Goal: Transaction & Acquisition: Subscribe to service/newsletter

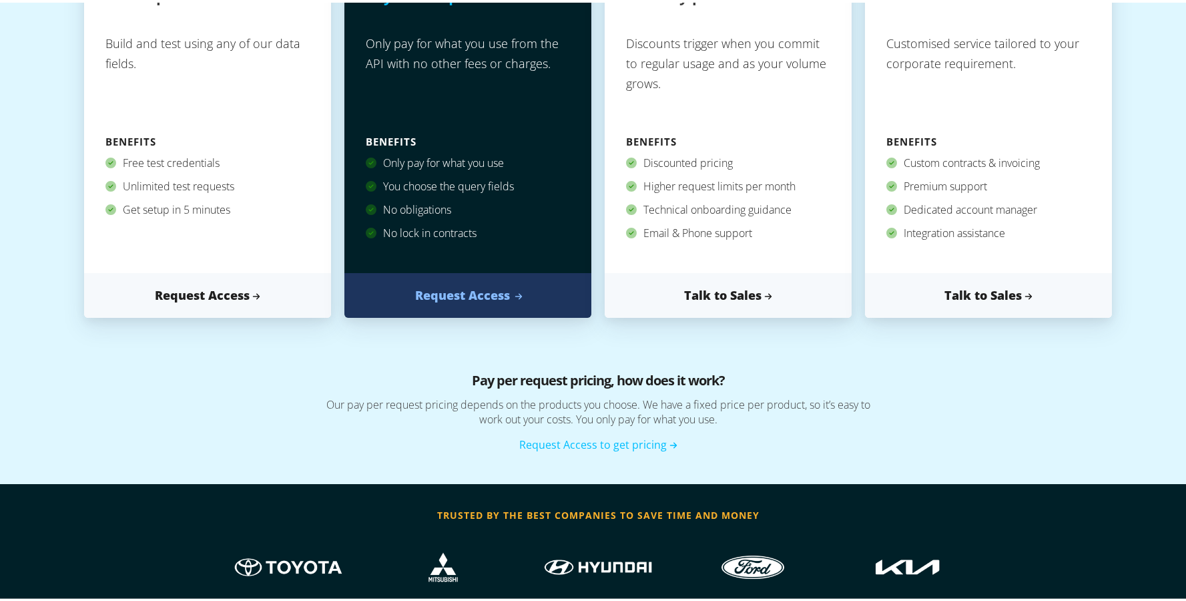
scroll to position [311, 0]
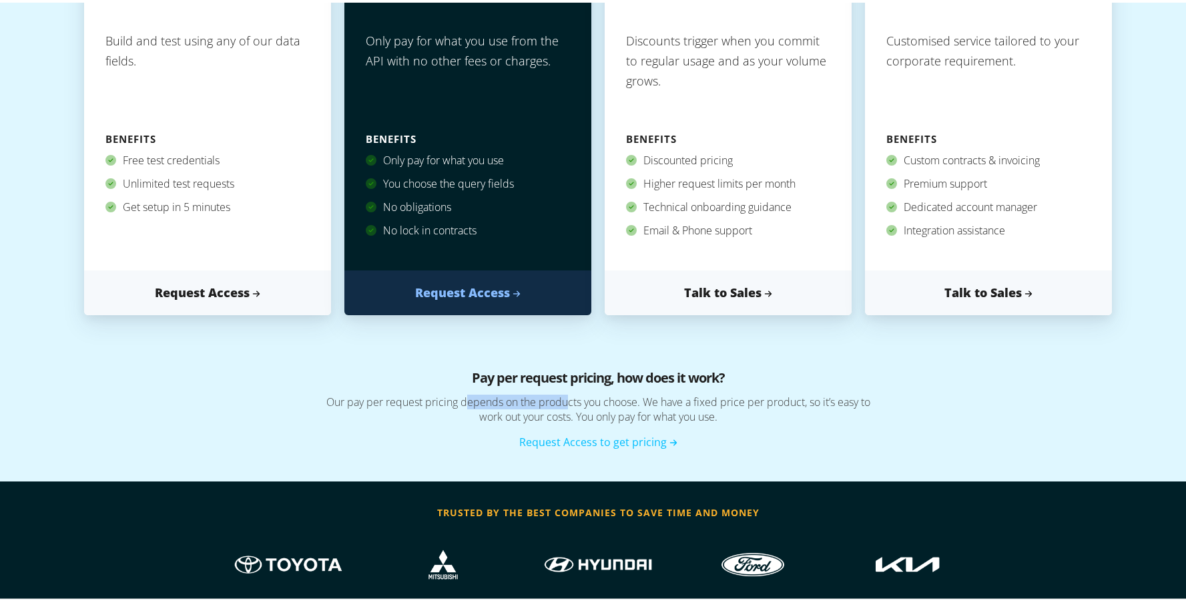
drag, startPoint x: 458, startPoint y: 393, endPoint x: 566, endPoint y: 400, distance: 108.4
click at [566, 400] on p "Our pay per request pricing depends on the products you choose. We have a fixed…" at bounding box center [598, 411] width 734 height 39
click at [594, 401] on p "Our pay per request pricing depends on the products you choose. We have a fixed…" at bounding box center [598, 411] width 734 height 39
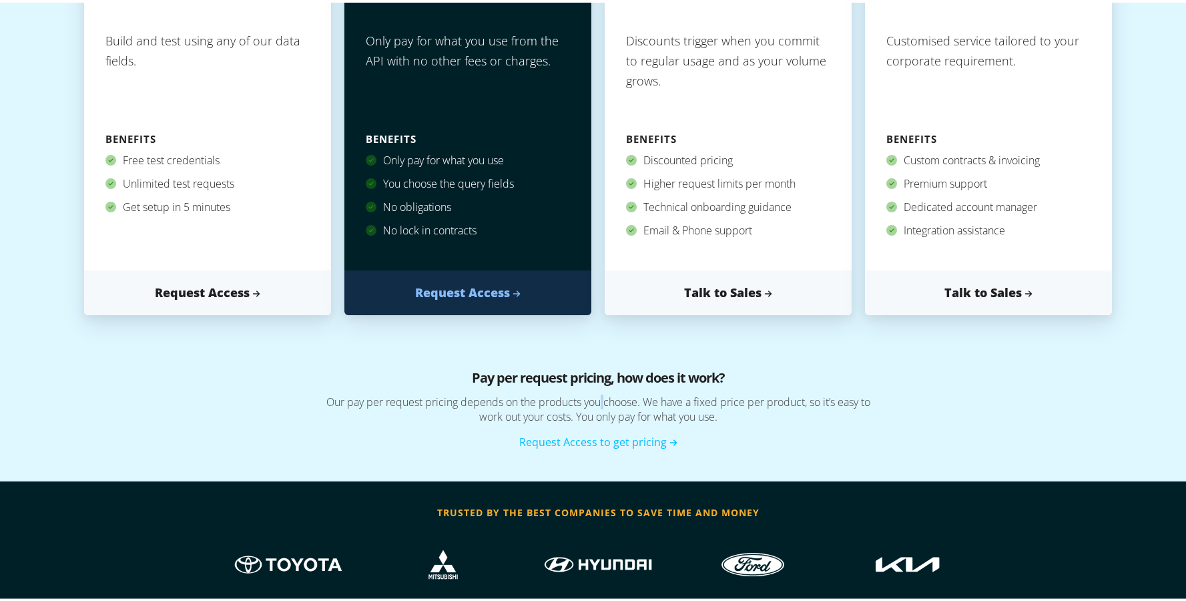
click at [594, 401] on p "Our pay per request pricing depends on the products you choose. We have a fixed…" at bounding box center [598, 411] width 734 height 39
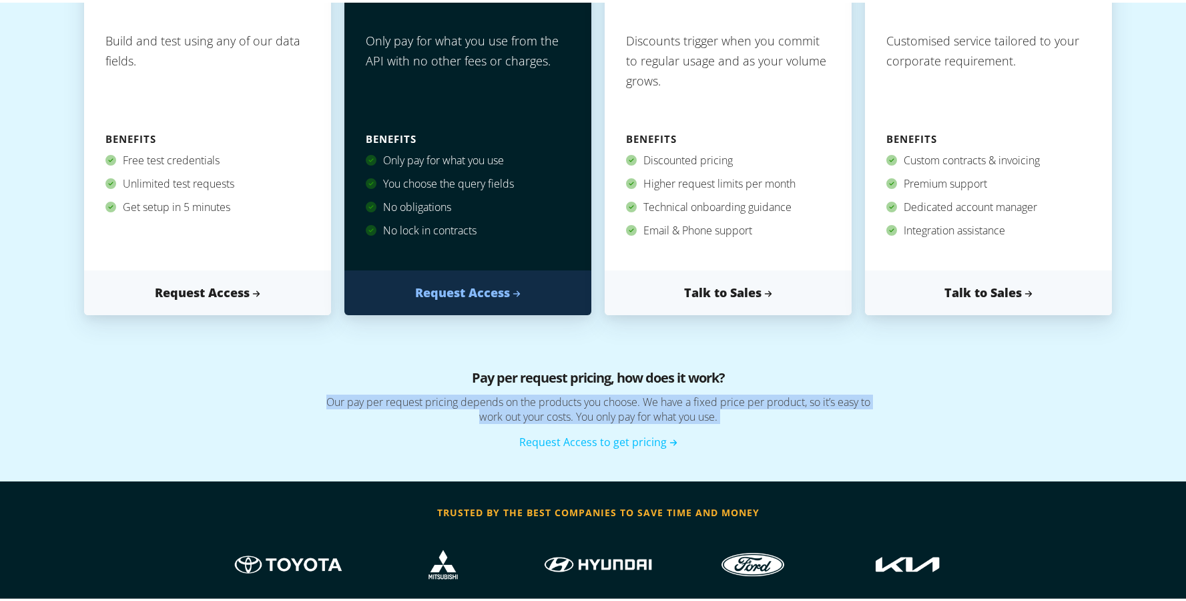
click at [594, 401] on p "Our pay per request pricing depends on the products you choose. We have a fixed…" at bounding box center [598, 411] width 734 height 39
click at [511, 415] on p "Our pay per request pricing depends on the products you choose. We have a fixed…" at bounding box center [598, 411] width 734 height 39
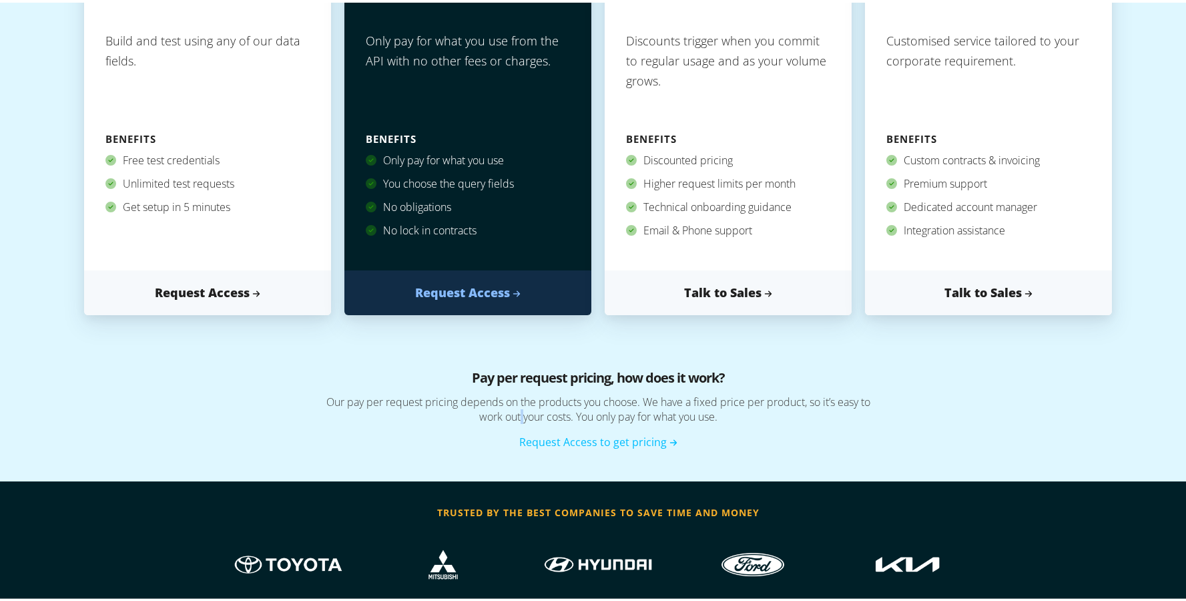
click at [511, 415] on p "Our pay per request pricing depends on the products you choose. We have a fixed…" at bounding box center [598, 411] width 734 height 39
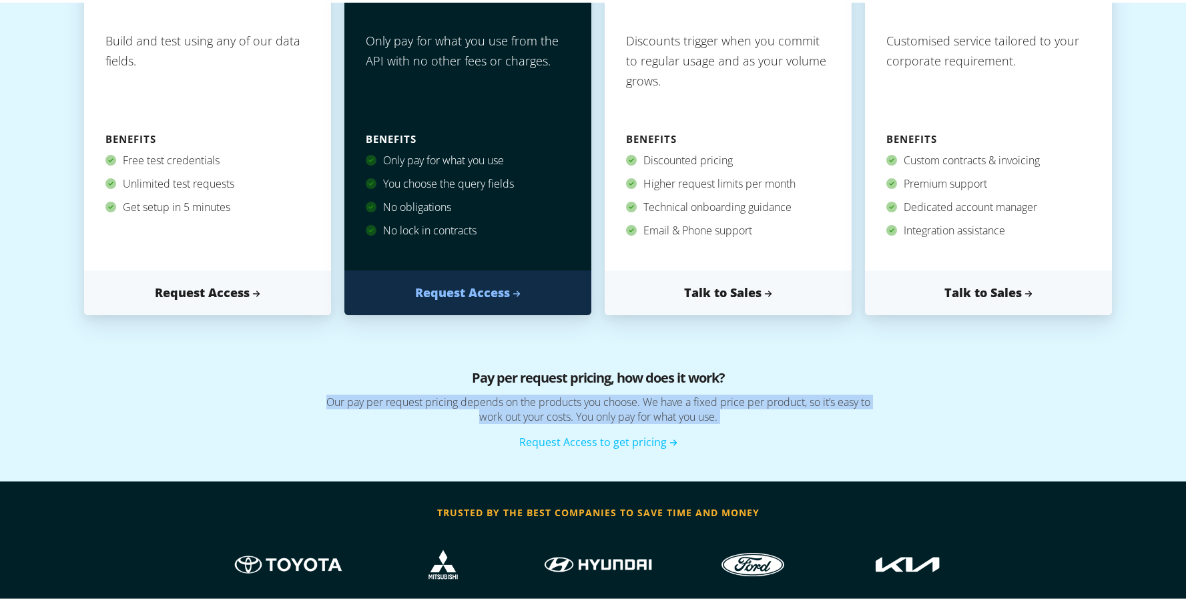
click at [511, 415] on p "Our pay per request pricing depends on the products you choose. We have a fixed…" at bounding box center [598, 411] width 734 height 39
click at [569, 443] on link "Request Access to get pricing" at bounding box center [598, 439] width 158 height 15
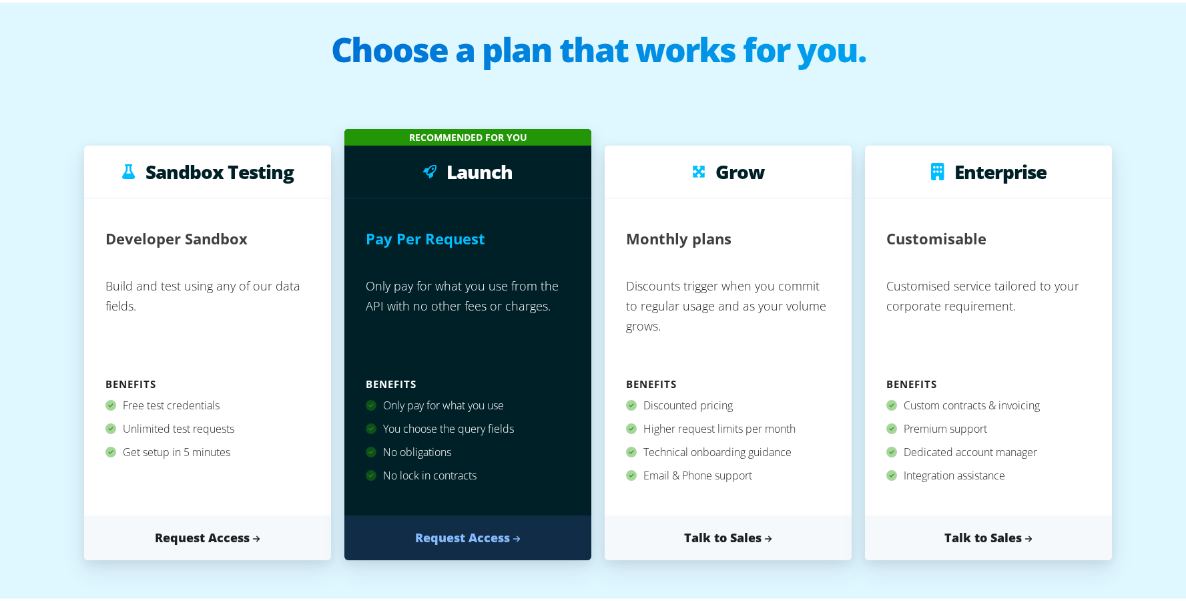
scroll to position [67, 0]
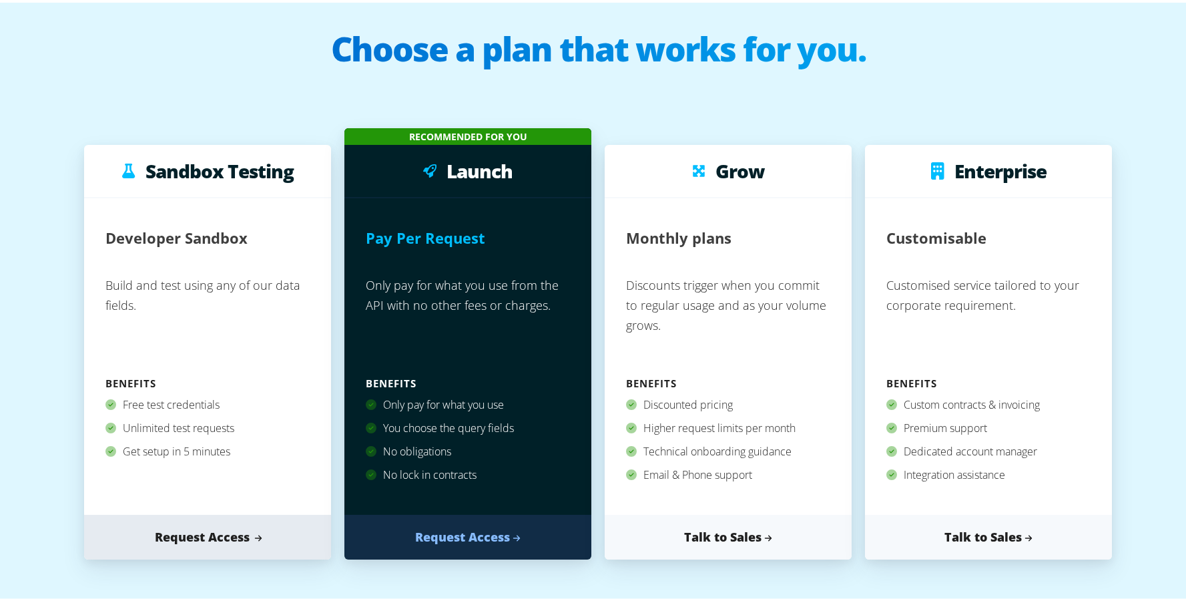
click at [194, 537] on link "Request Access" at bounding box center [207, 534] width 247 height 45
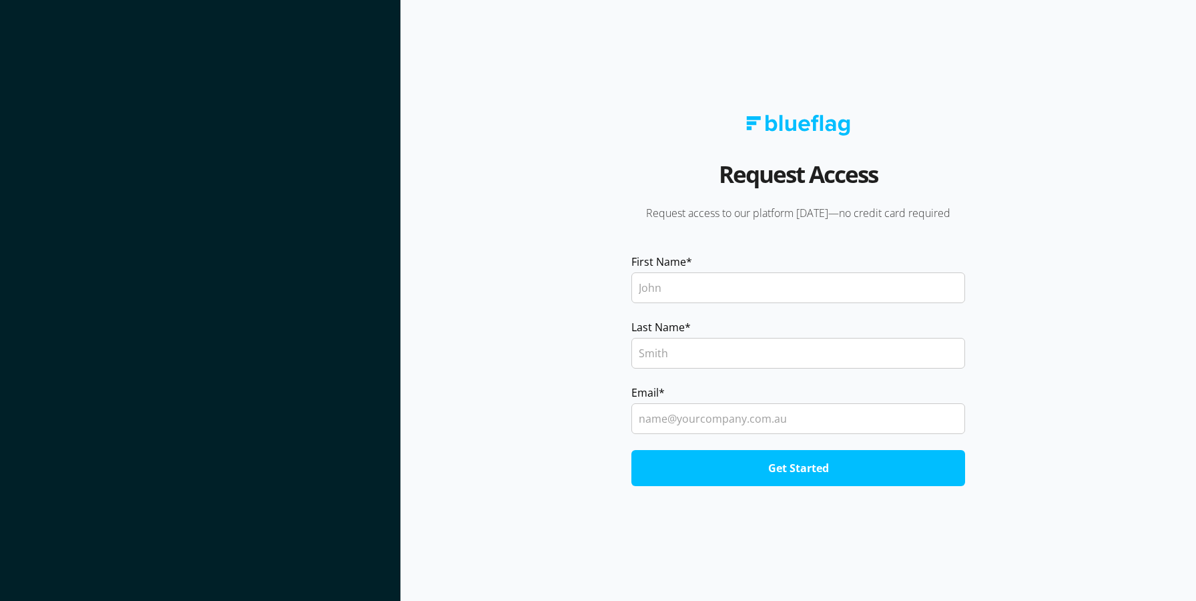
click at [680, 282] on input "First Name *" at bounding box center [798, 287] width 334 height 31
type input "Luke"
type input "Sockhill"
type input "sockhill"
type input "luke@bizflowautomation.com"
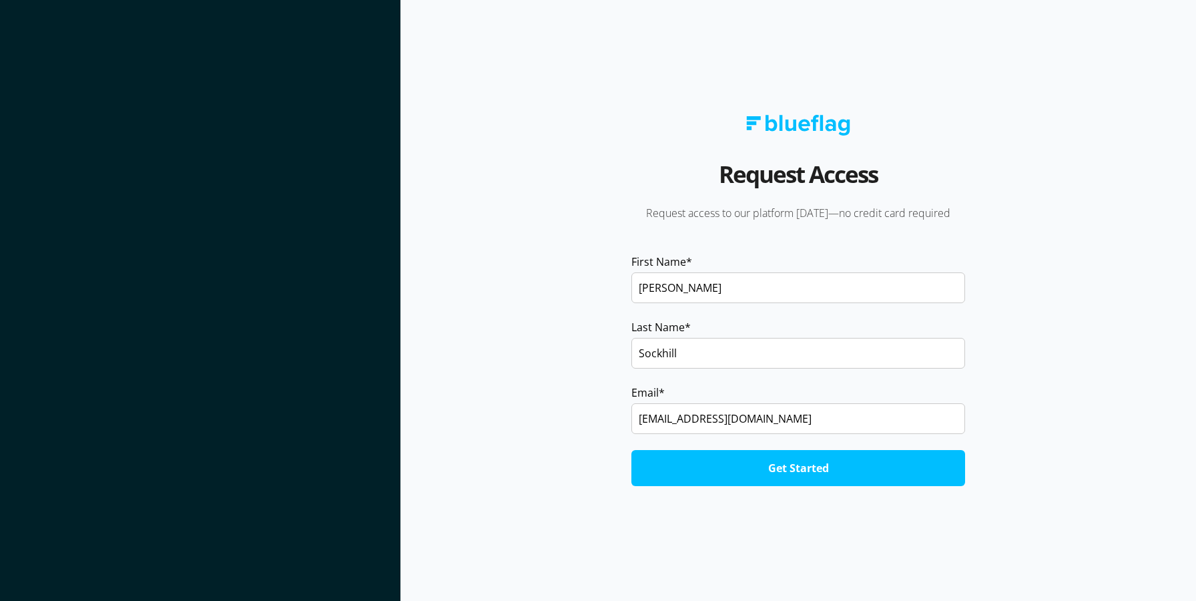
click at [631, 450] on input "Get Started" at bounding box center [798, 468] width 334 height 36
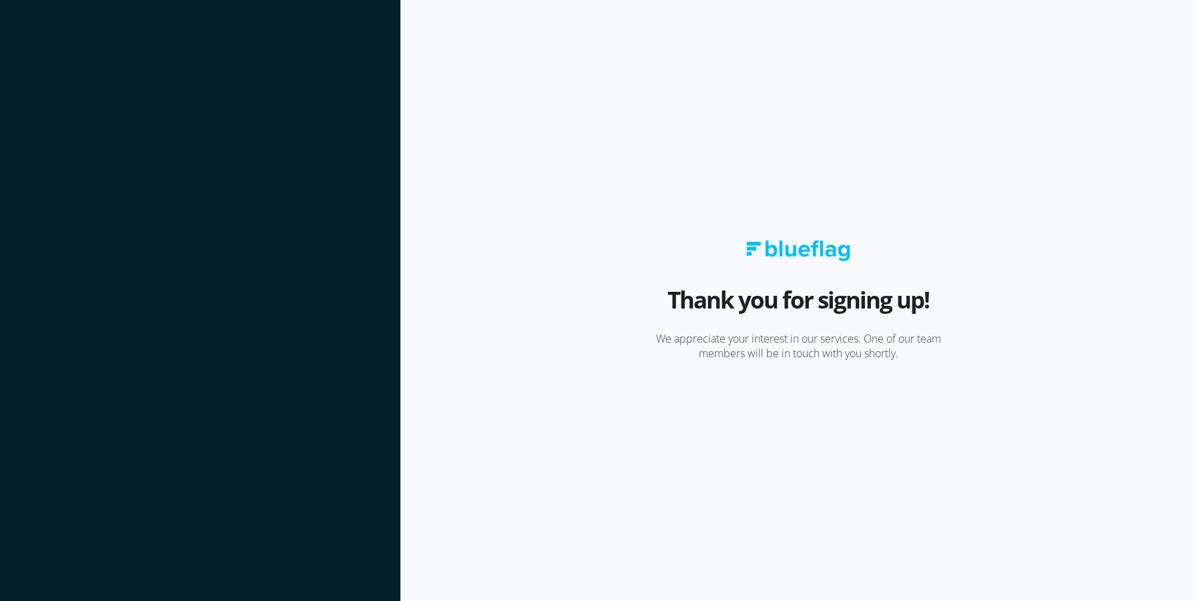
click at [882, 42] on section "Thank you for signing up! We appreciate your interest in our services. One of o…" at bounding box center [799, 300] width 796 height 601
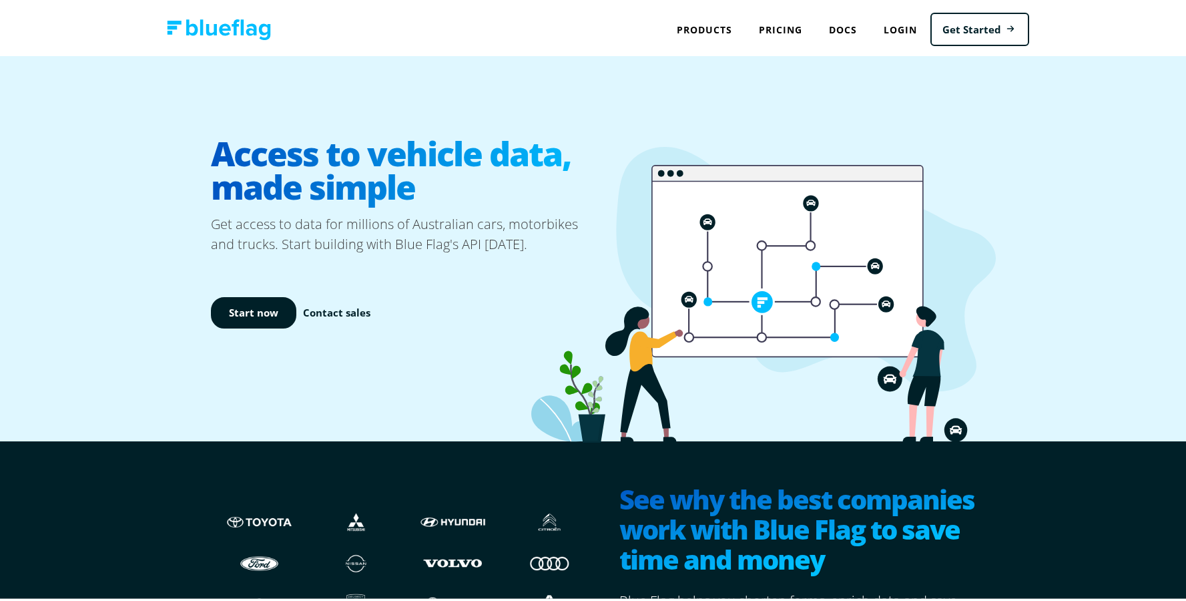
click at [304, 246] on p "Get access to data for millions of Australian cars, motorbikes and trucks. Star…" at bounding box center [404, 232] width 387 height 40
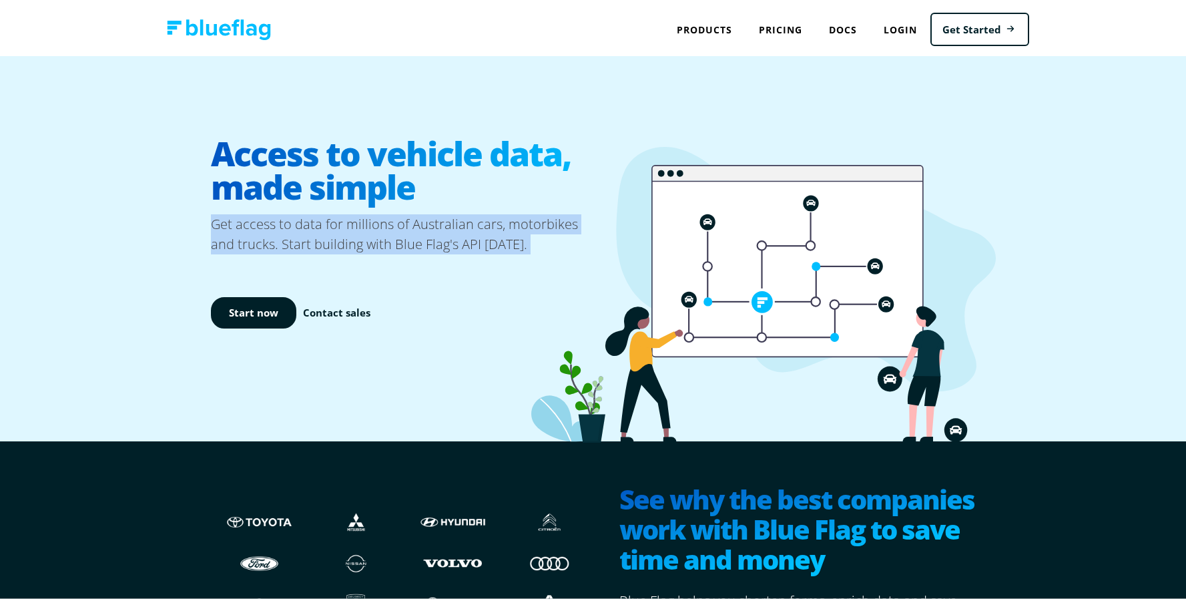
click at [304, 246] on p "Get access to data for millions of Australian cars, motorbikes and trucks. Star…" at bounding box center [404, 232] width 387 height 40
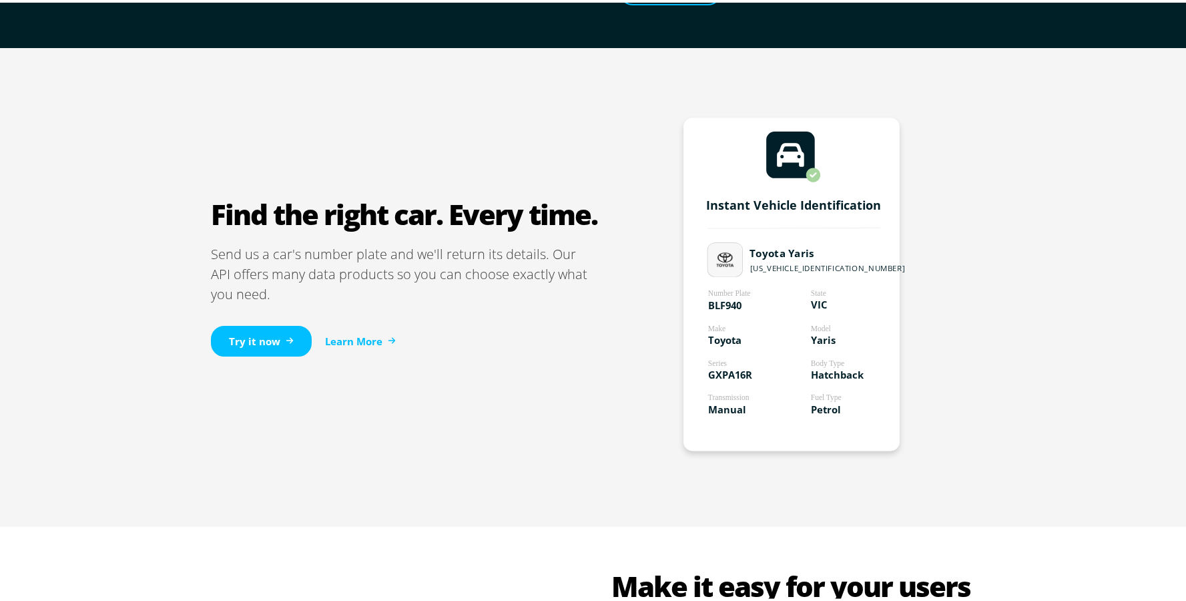
scroll to position [730, 0]
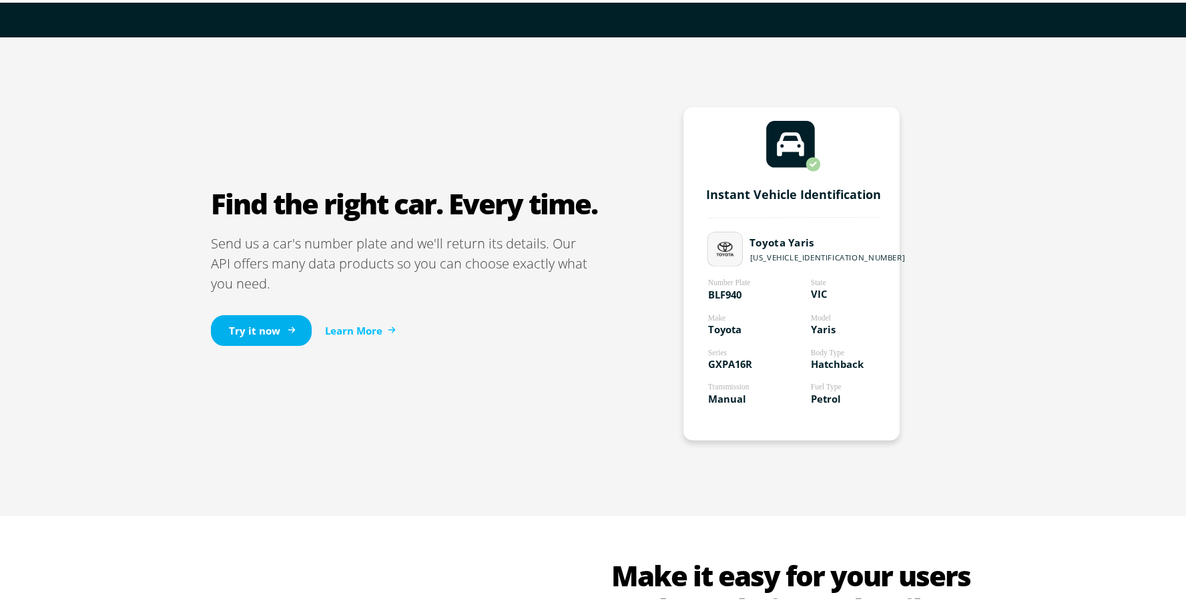
click at [253, 322] on link "Try it now" at bounding box center [261, 327] width 101 height 31
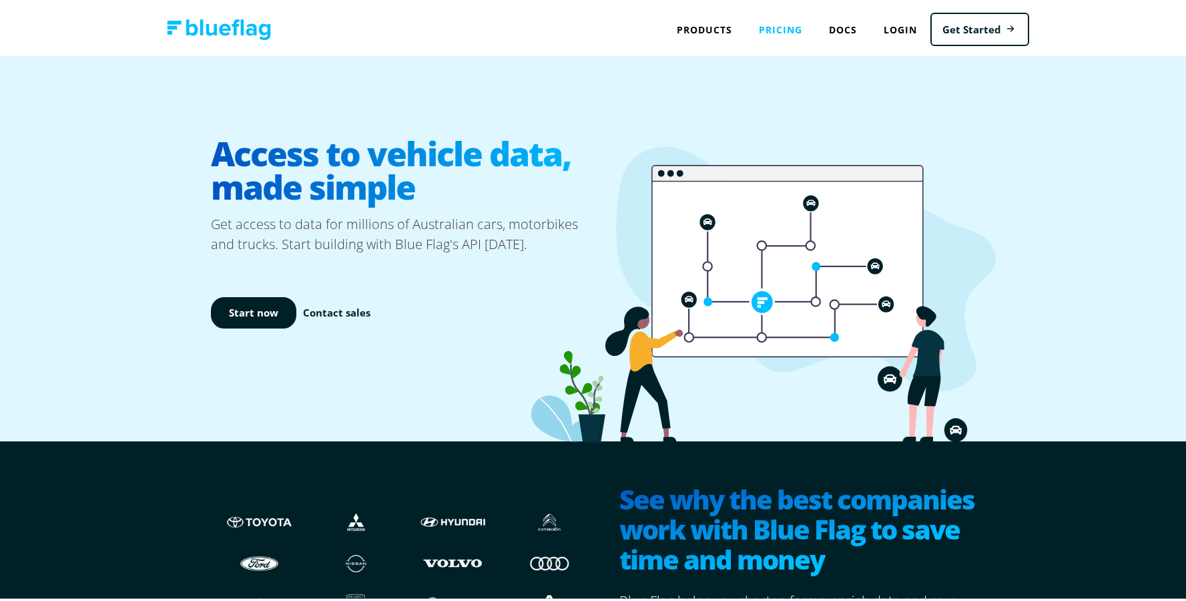
click at [780, 27] on link "Pricing" at bounding box center [781, 26] width 70 height 27
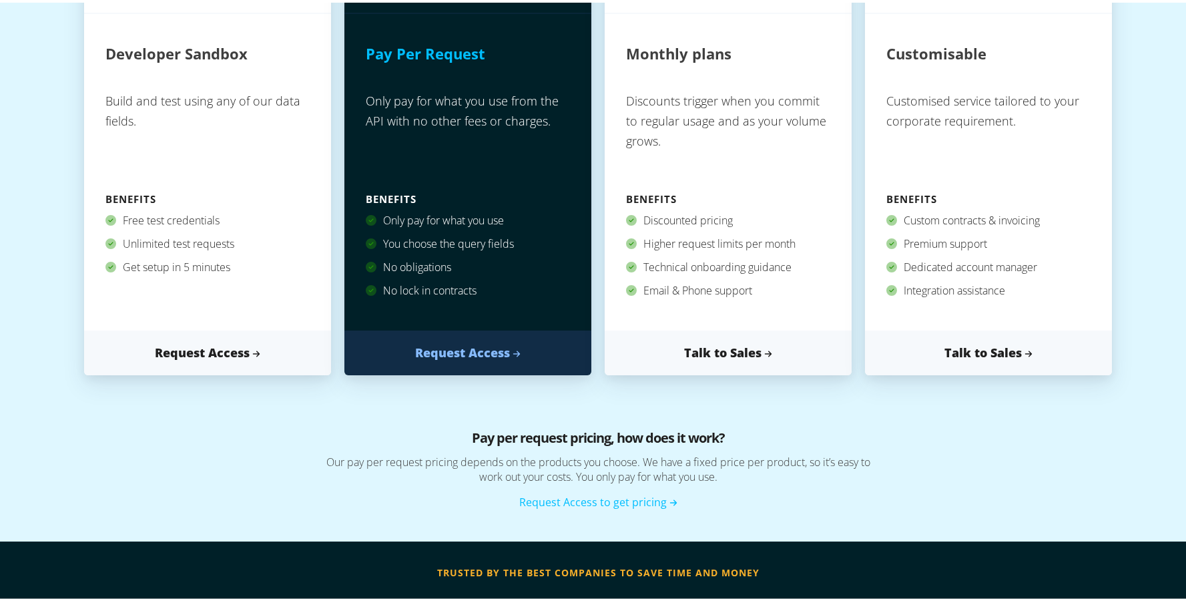
scroll to position [258, 0]
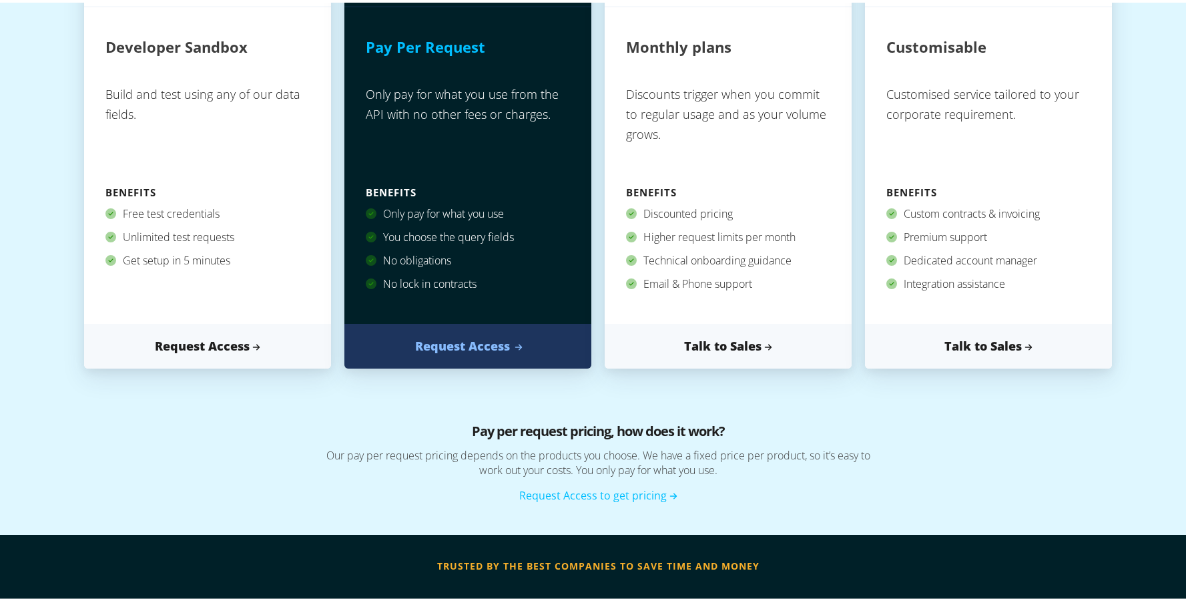
click at [452, 342] on link "Request Access" at bounding box center [467, 343] width 247 height 45
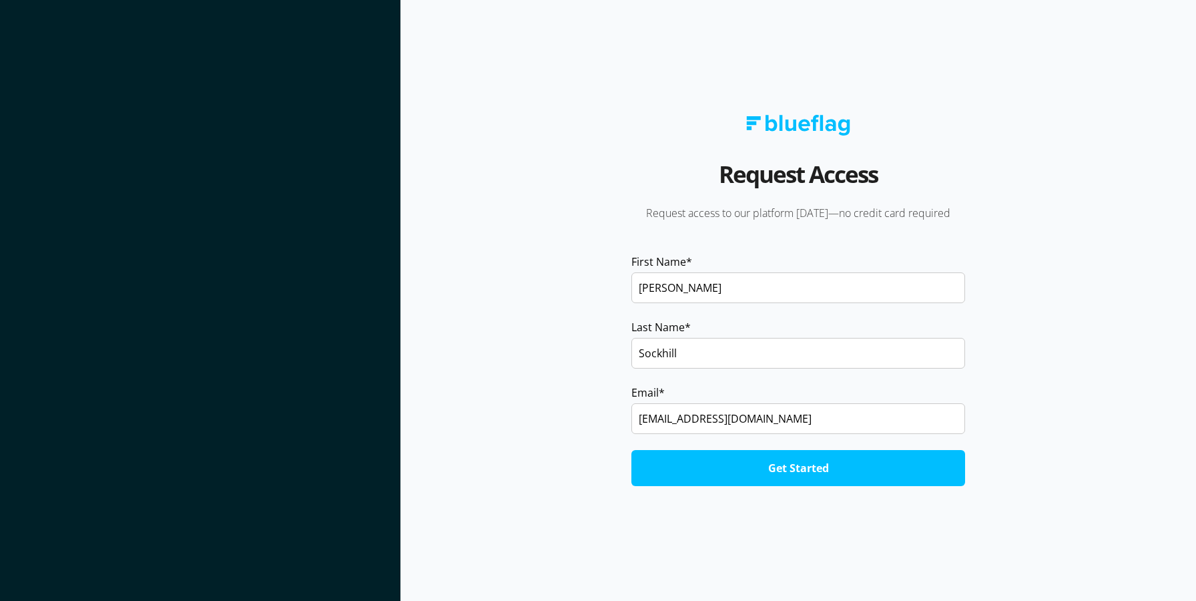
click at [741, 469] on input "Get Started" at bounding box center [798, 468] width 334 height 36
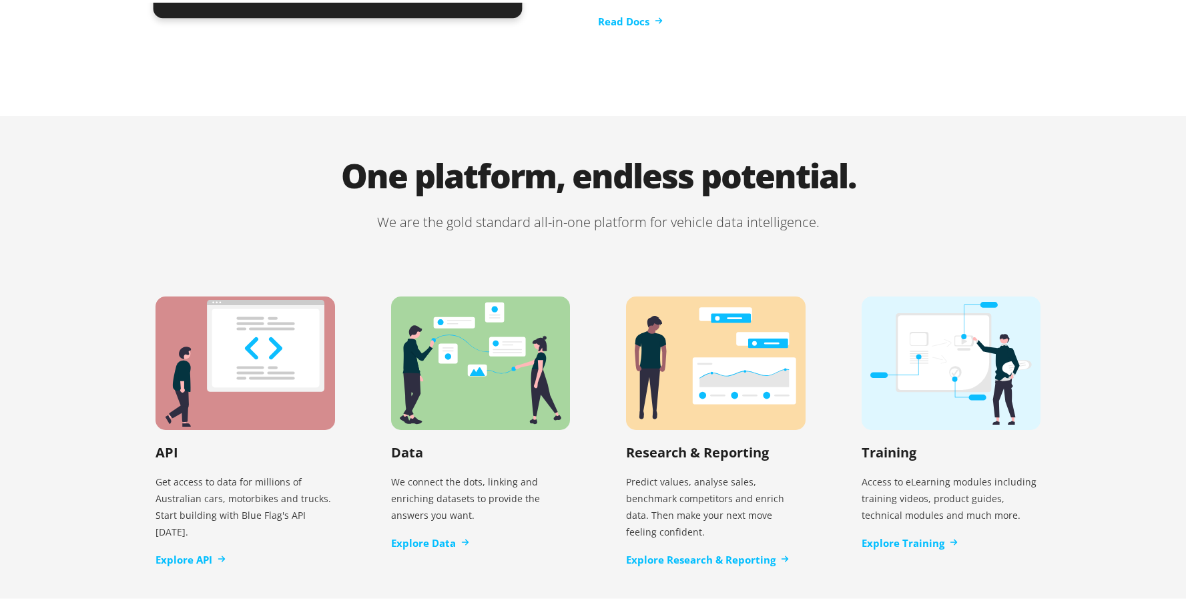
scroll to position [2738, 0]
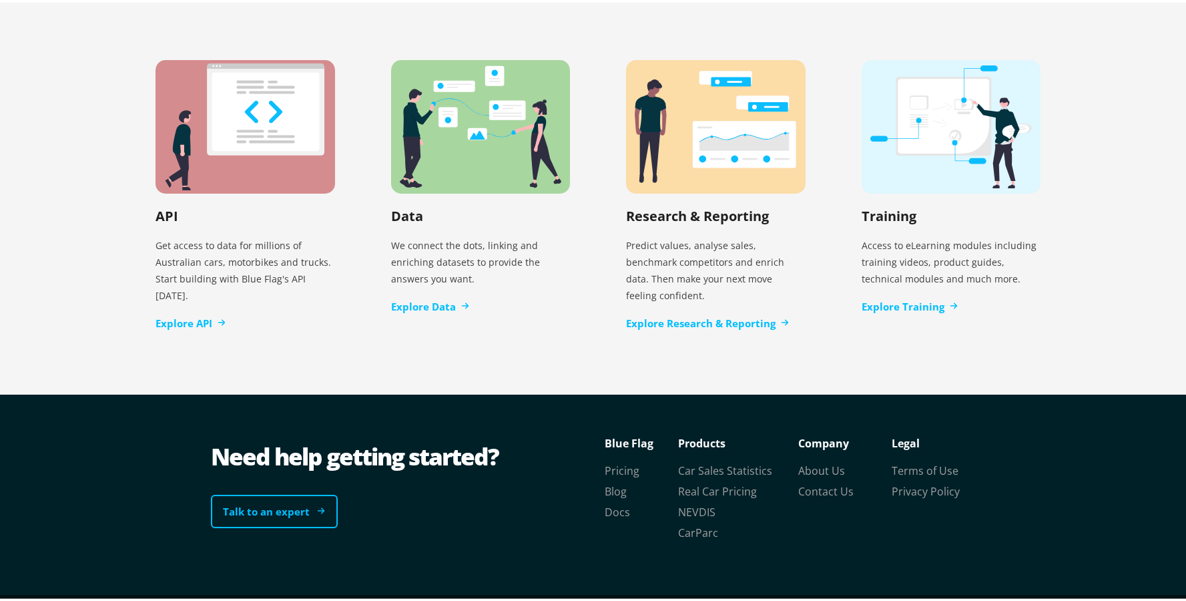
click at [301, 492] on link "Talk to an expert" at bounding box center [274, 509] width 127 height 34
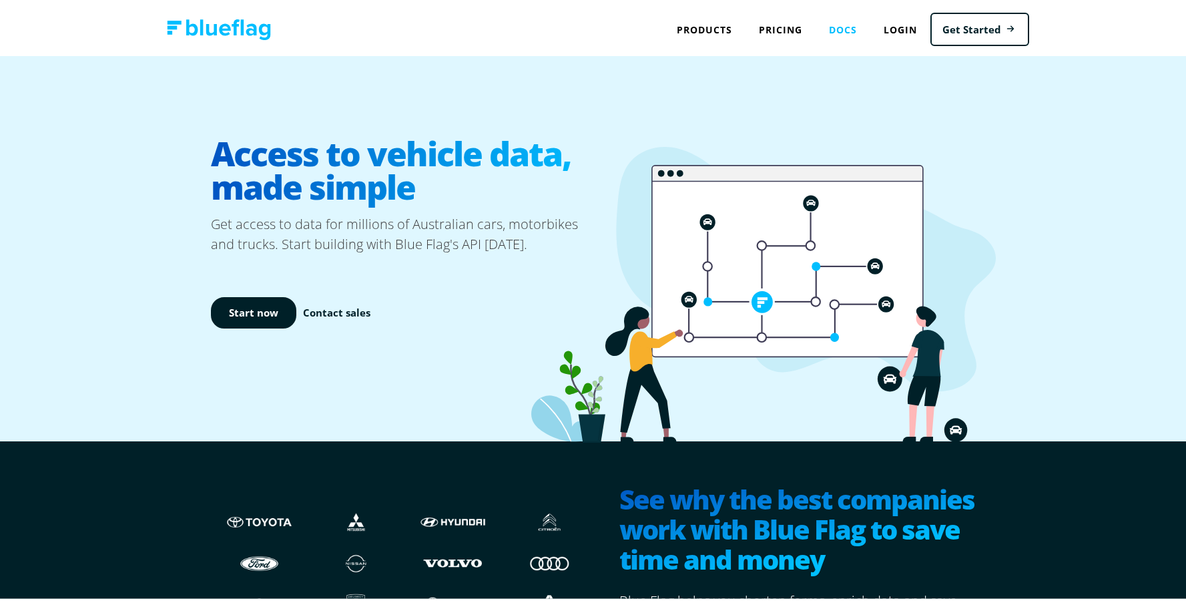
click at [836, 23] on link "Docs" at bounding box center [843, 26] width 55 height 27
